Goal: Use online tool/utility: Utilize a website feature to perform a specific function

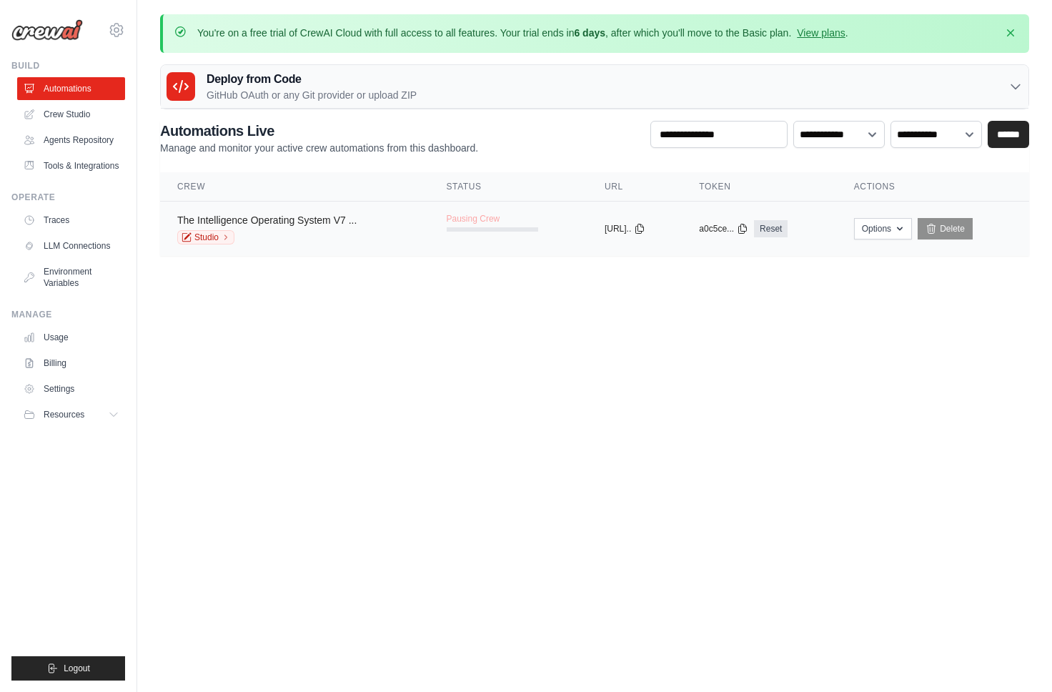
click at [219, 222] on link "The Intelligence Operating System V7 ..." at bounding box center [266, 219] width 179 height 11
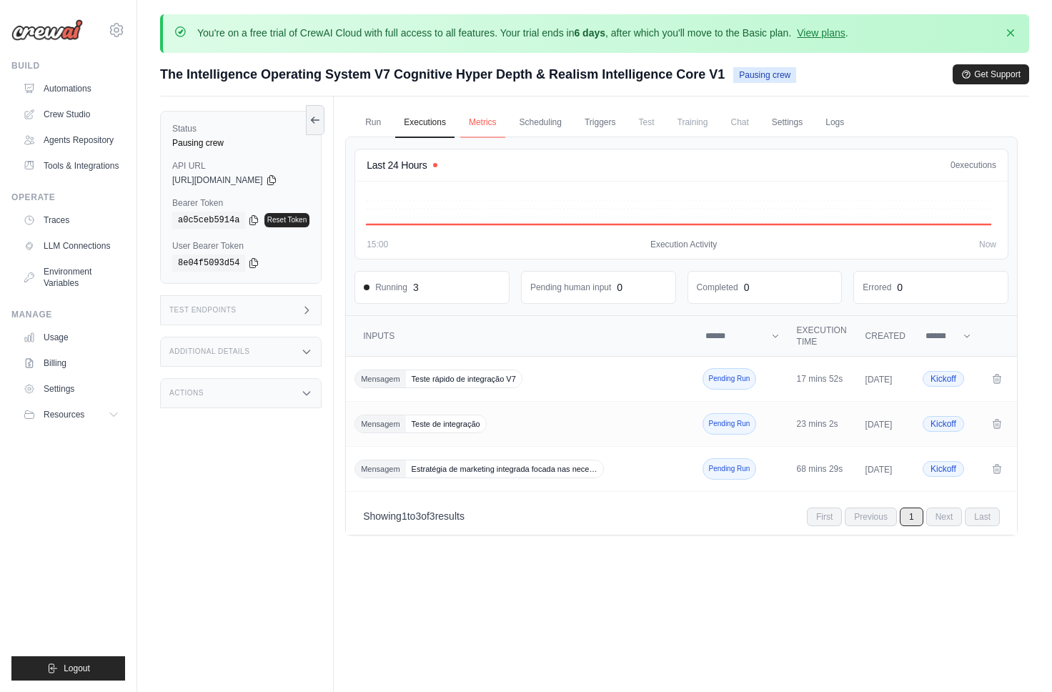
click at [480, 121] on link "Metrics" at bounding box center [482, 123] width 45 height 30
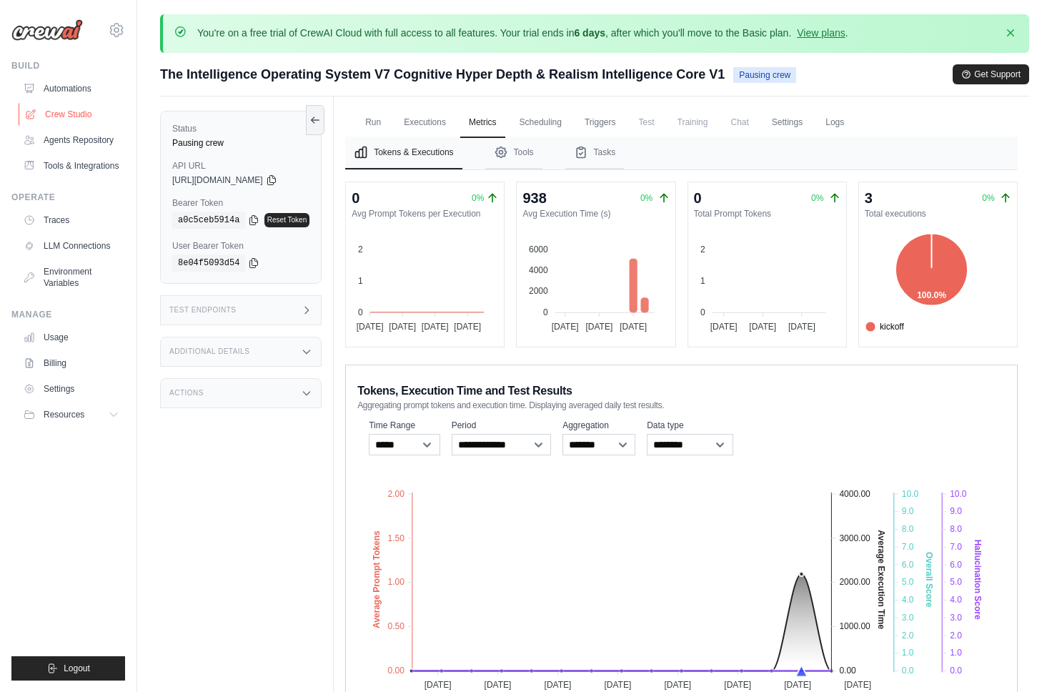
click at [93, 107] on link "Crew Studio" at bounding box center [73, 114] width 108 height 23
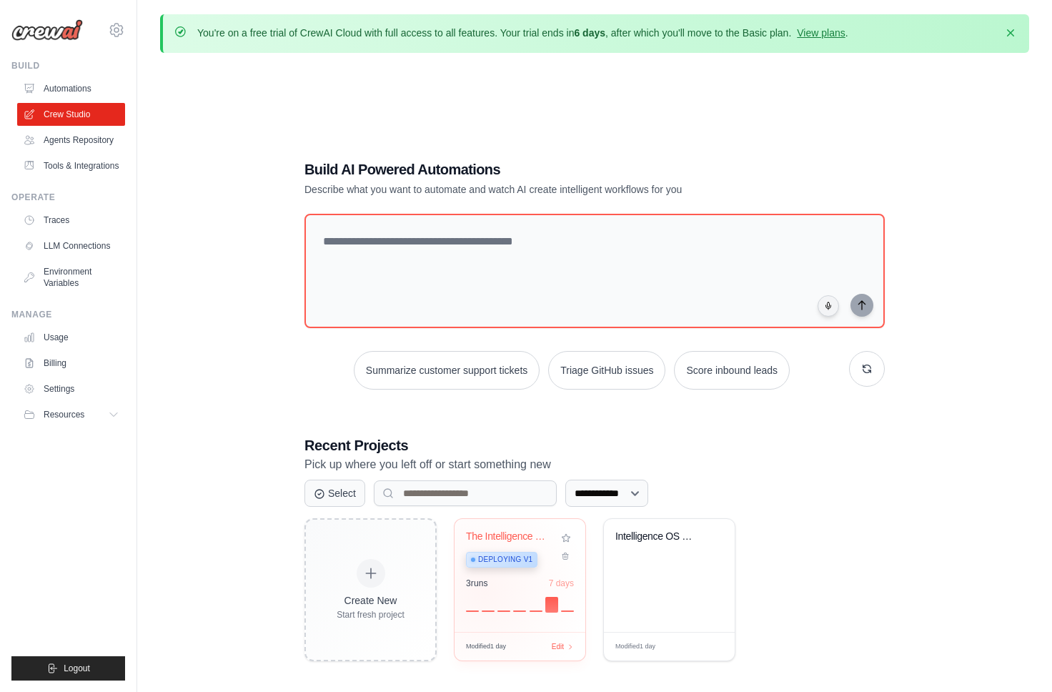
click at [484, 592] on div "3 run s 7 days" at bounding box center [520, 594] width 108 height 34
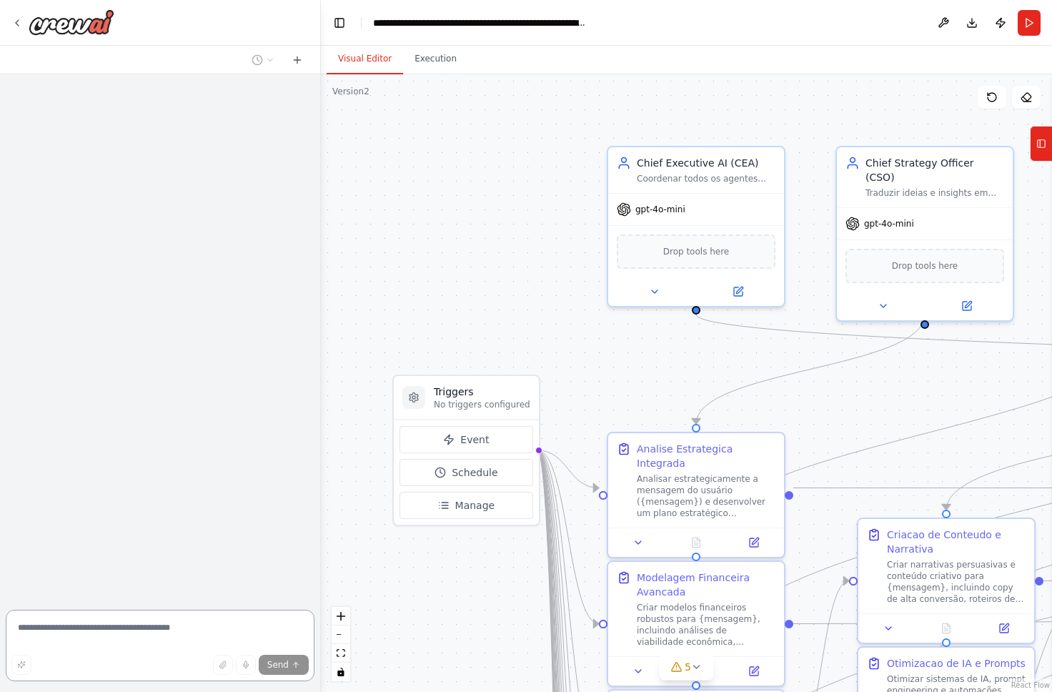
click at [119, 621] on textarea at bounding box center [160, 645] width 309 height 71
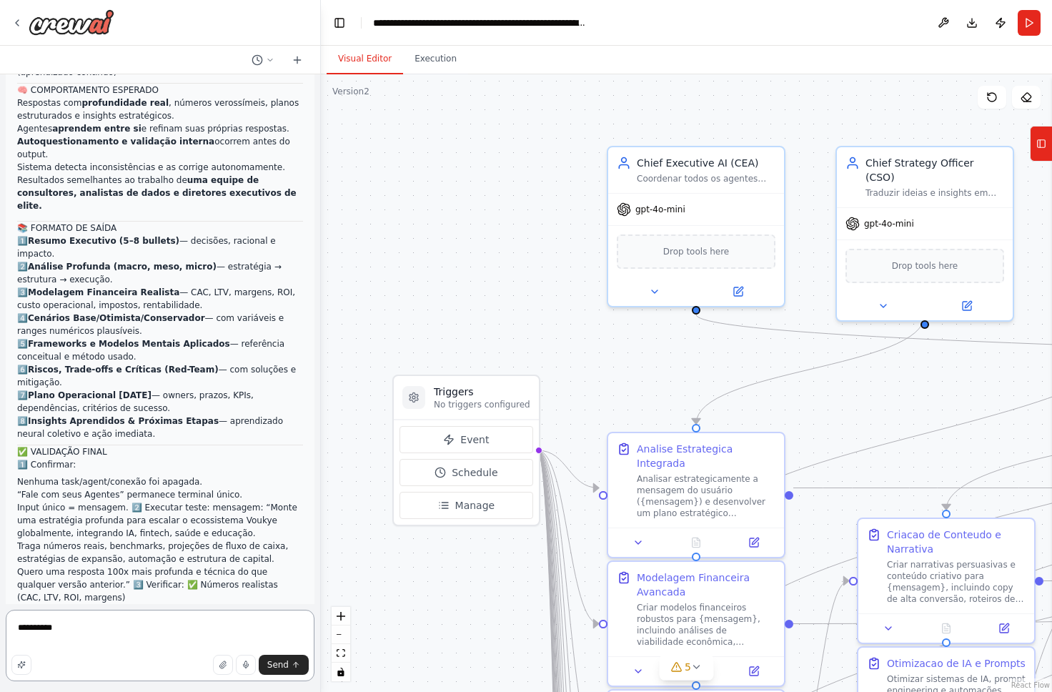
scroll to position [27181, 0]
drag, startPoint x: 10, startPoint y: 412, endPoint x: 165, endPoint y: 498, distance: 177.2
click at [129, 623] on textarea "*********" at bounding box center [160, 645] width 309 height 71
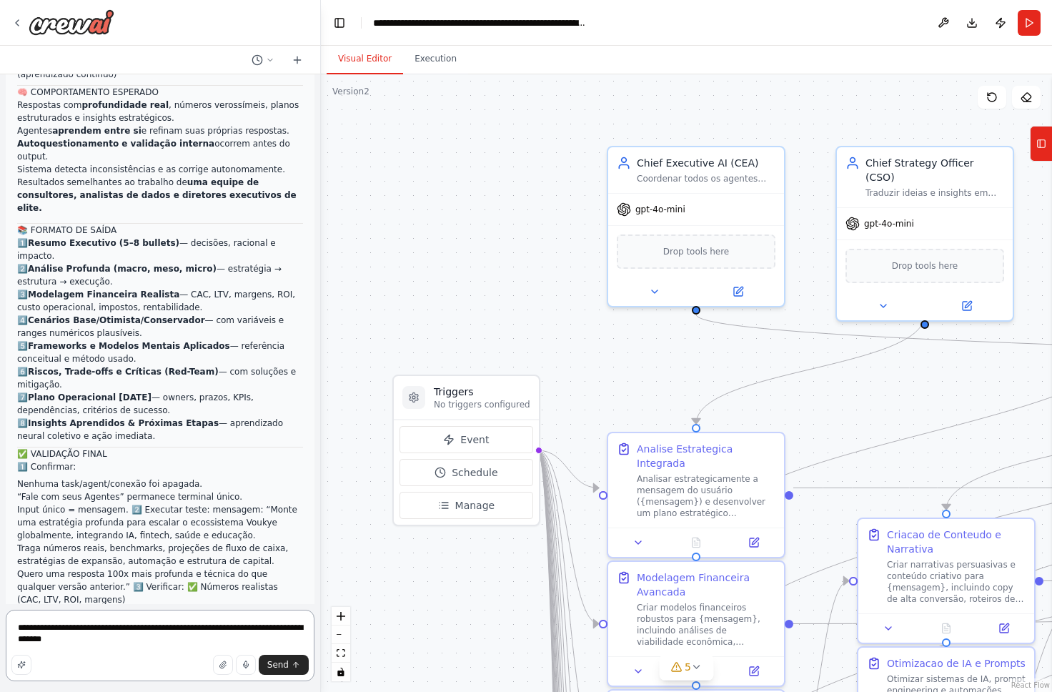
type textarea "**********"
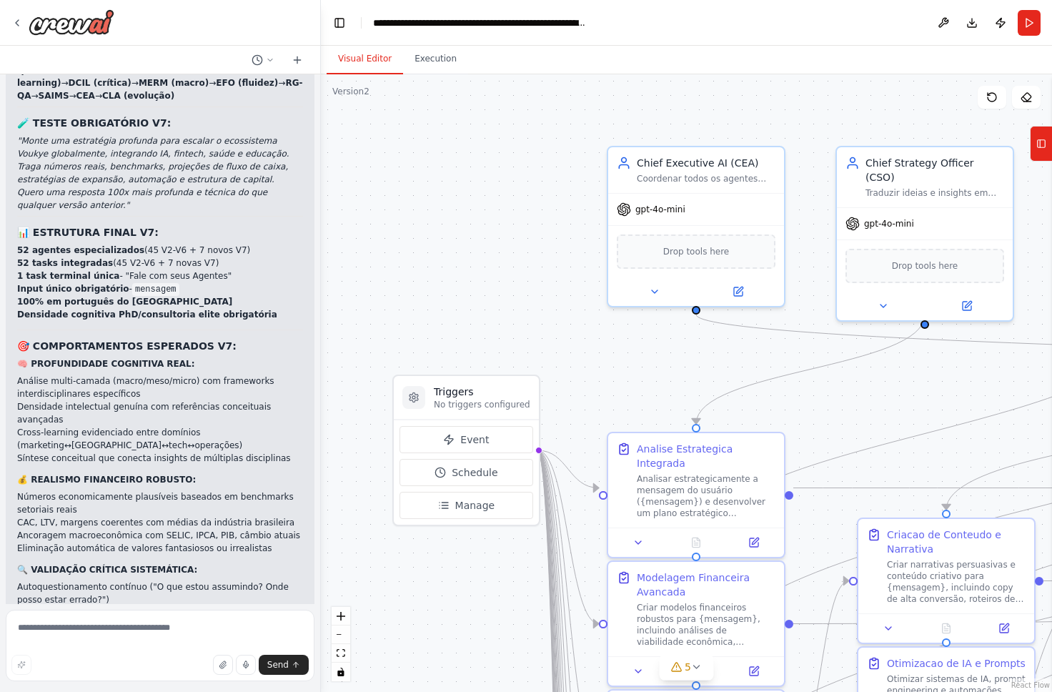
scroll to position [29274, 0]
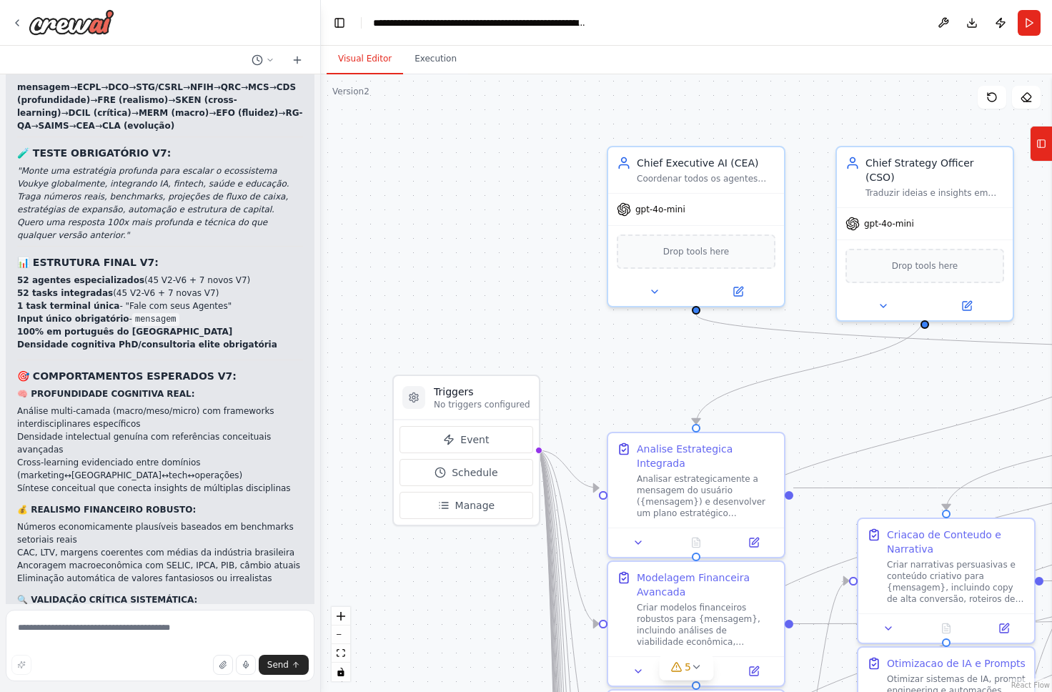
drag, startPoint x: 113, startPoint y: 582, endPoint x: 14, endPoint y: 521, distance: 116.2
copy div "📊 LOREMI DOLORSIT: AMET CONSECTE A ELIT S8 "DOEIUSMOD TEMPORINCI & UTLABOR ETDO…"
click at [402, 304] on div ".deletable-edge-delete-btn { width: 20px; height: 20px; border: 0px solid #ffff…" at bounding box center [686, 383] width 731 height 618
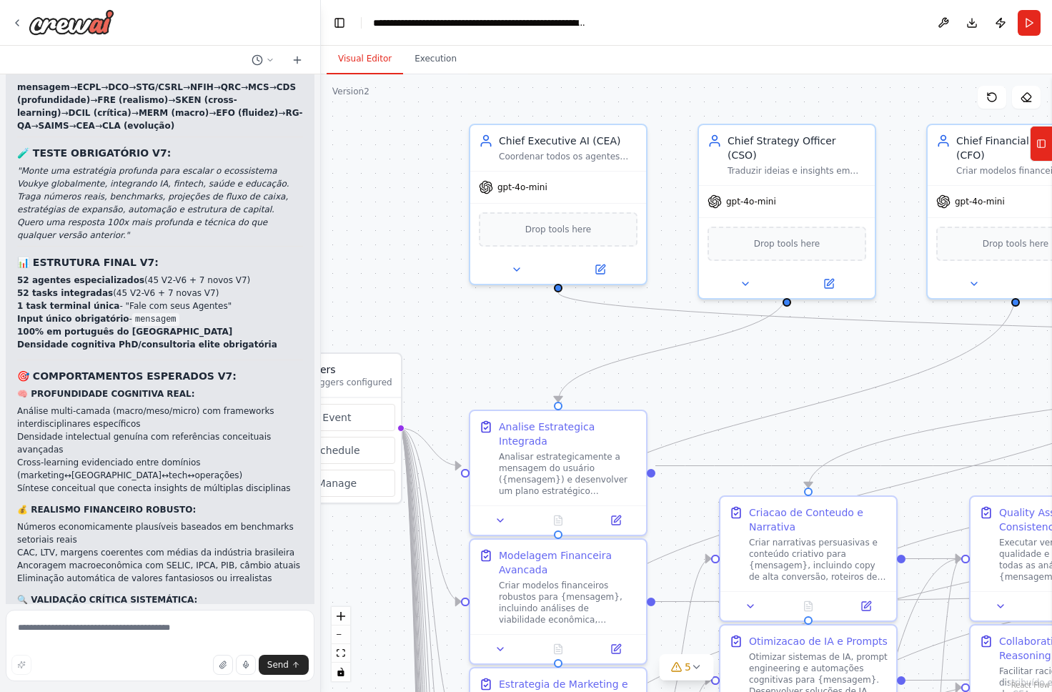
drag, startPoint x: 402, startPoint y: 297, endPoint x: 334, endPoint y: 282, distance: 70.2
click at [334, 282] on div ".deletable-edge-delete-btn { width: 20px; height: 20px; border: 0px solid #ffff…" at bounding box center [686, 383] width 731 height 618
